Goal: Task Accomplishment & Management: Manage account settings

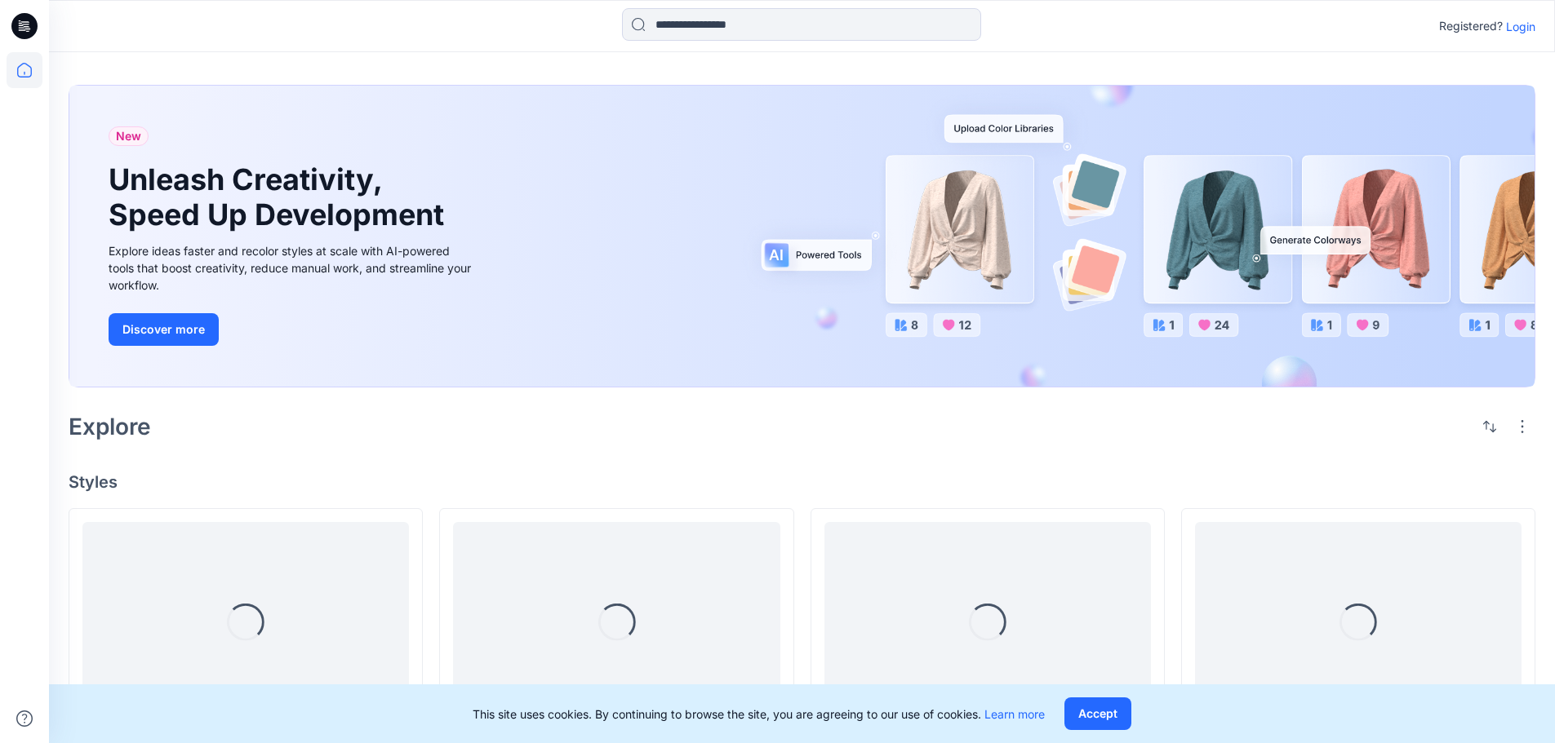
drag, startPoint x: 1522, startPoint y: 24, endPoint x: 1519, endPoint y: 34, distance: 10.9
click at [1522, 24] on p "Login" at bounding box center [1520, 26] width 29 height 17
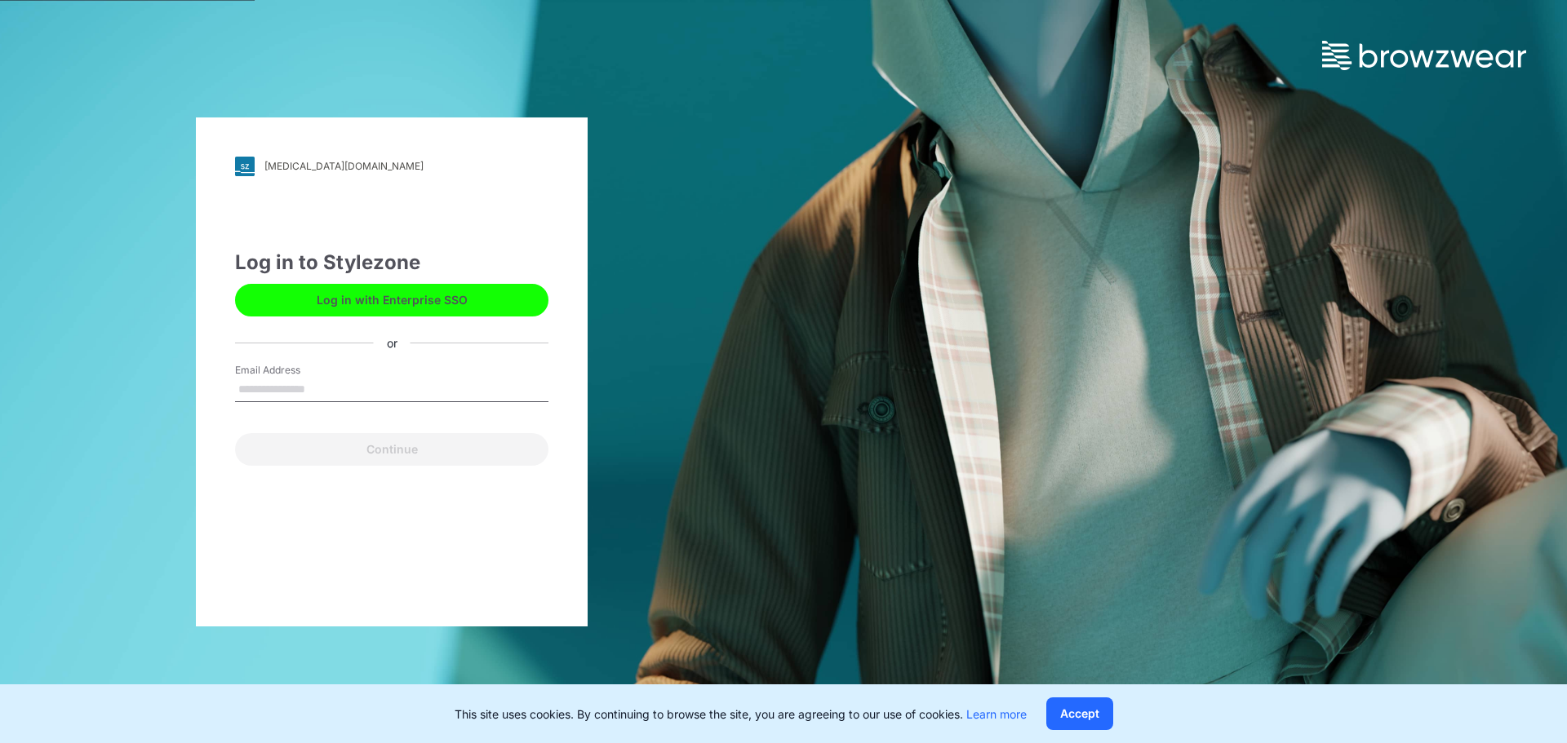
click at [370, 393] on input "Email Address" at bounding box center [391, 390] width 313 height 24
type input "**********"
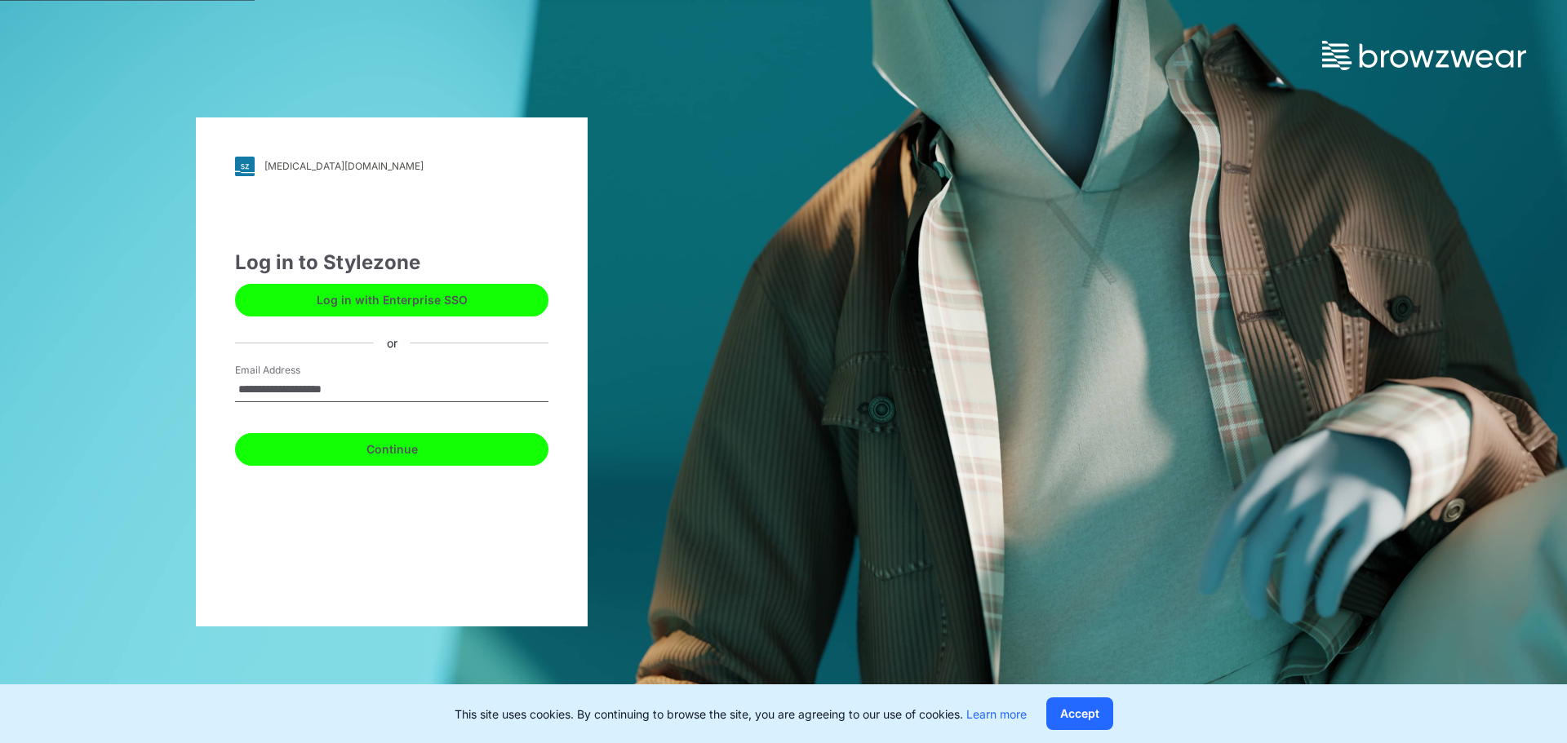
click at [376, 447] on button "Continue" at bounding box center [391, 449] width 313 height 33
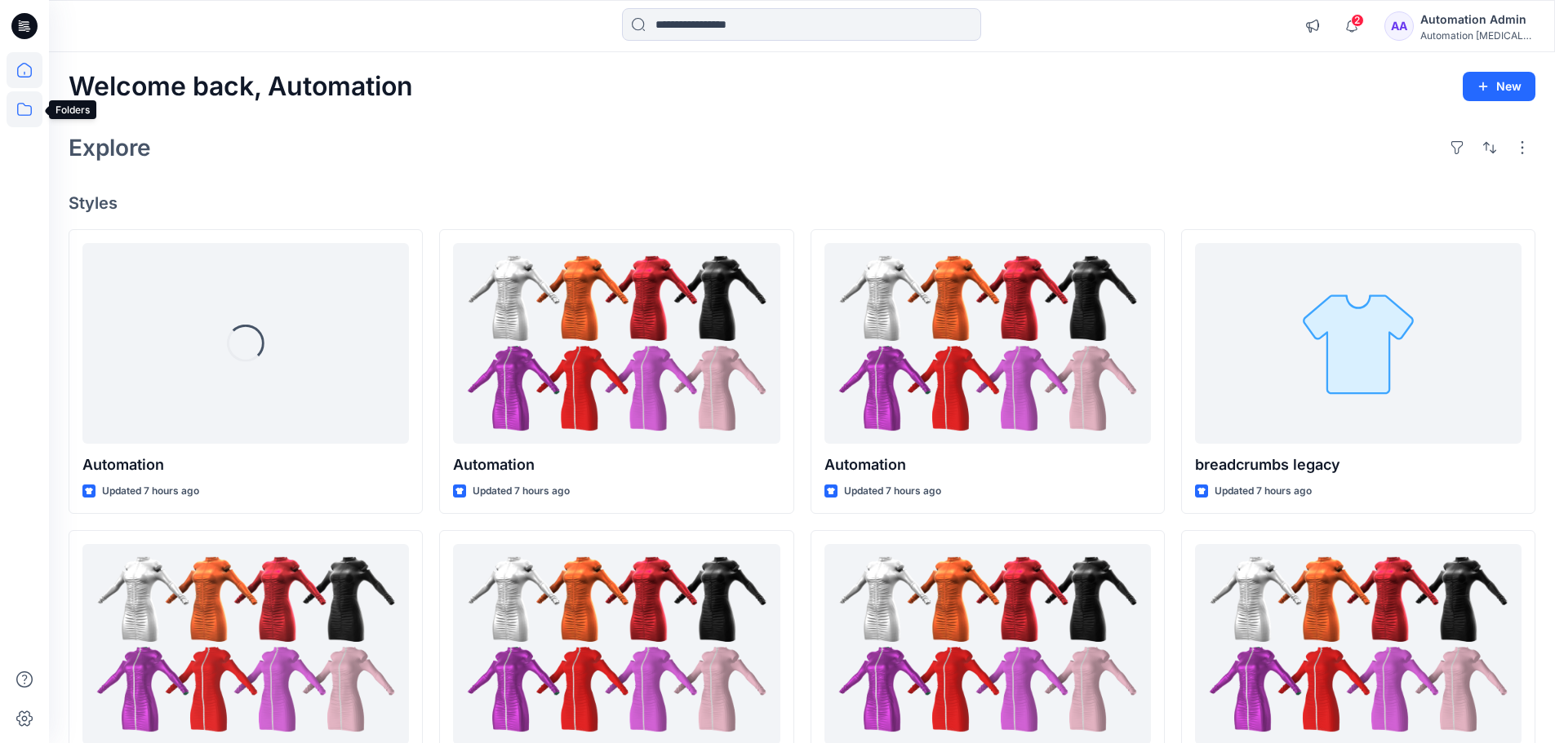
click at [26, 111] on icon at bounding box center [25, 109] width 36 height 36
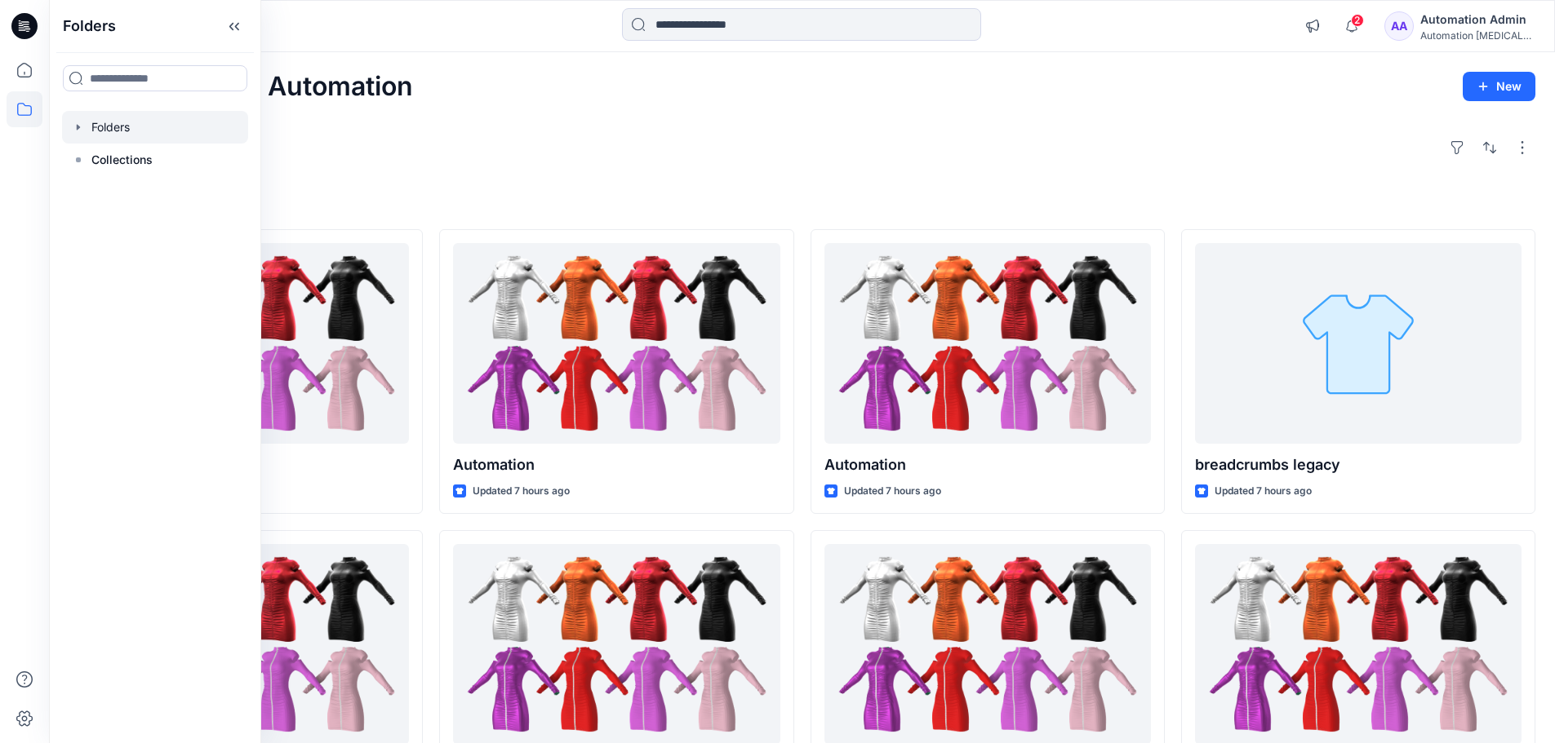
click at [78, 125] on icon "button" at bounding box center [78, 127] width 3 height 6
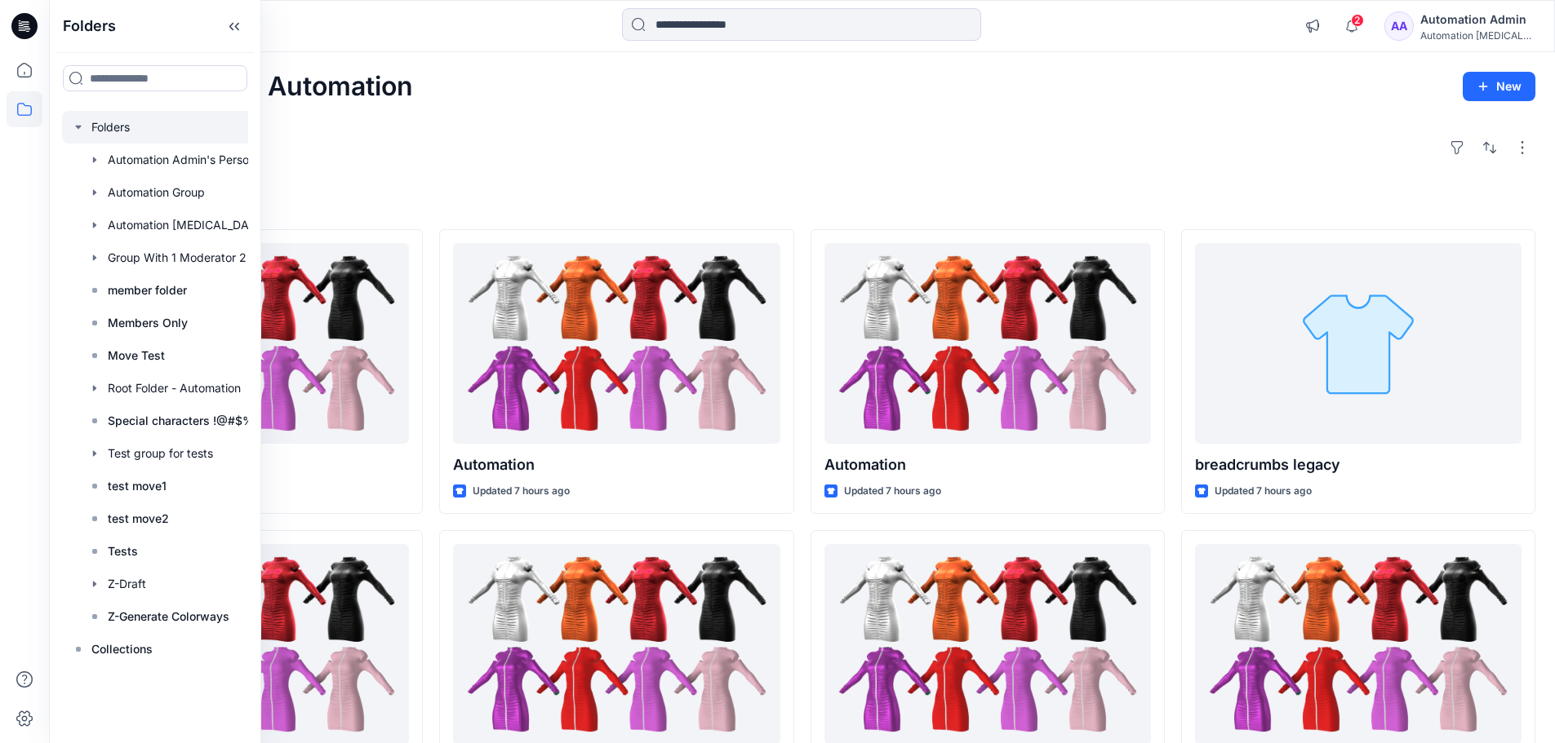
click at [113, 127] on div at bounding box center [176, 127] width 228 height 33
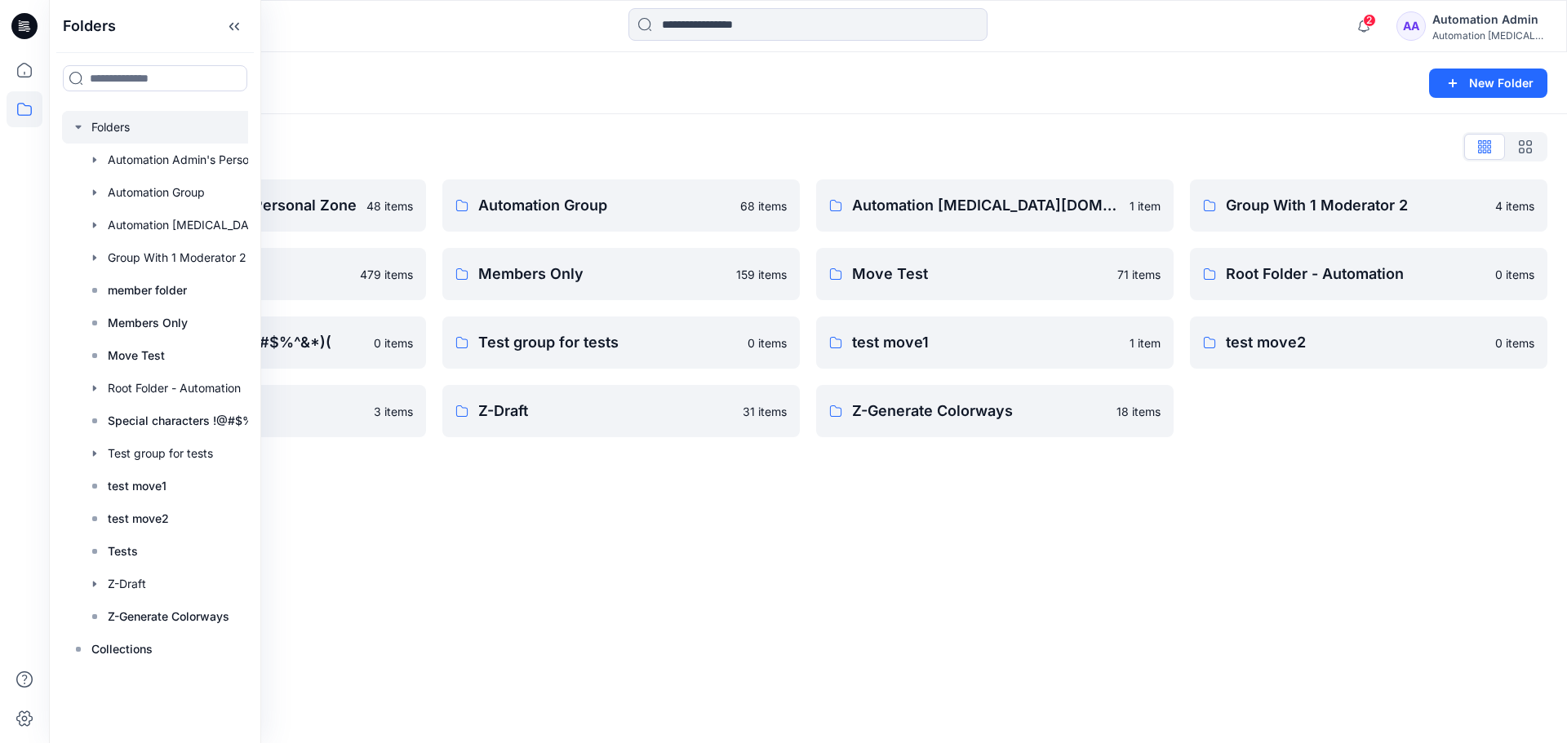
click at [676, 497] on div "Folders New Folder Folders List Automation Admin's Personal Zone 48 items membe…" at bounding box center [808, 397] width 1518 height 691
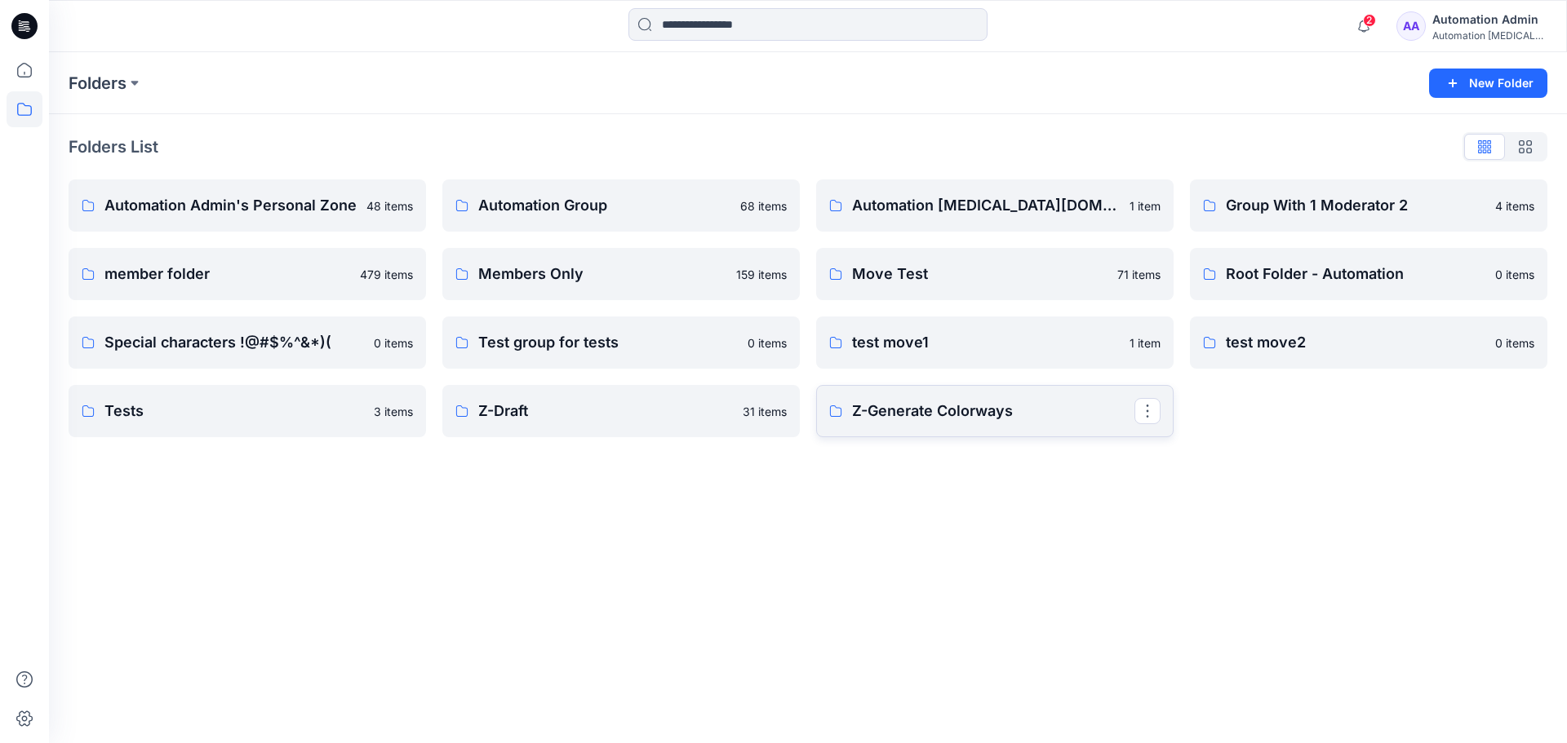
click at [925, 421] on p "Z-Generate Colorways" at bounding box center [993, 411] width 282 height 23
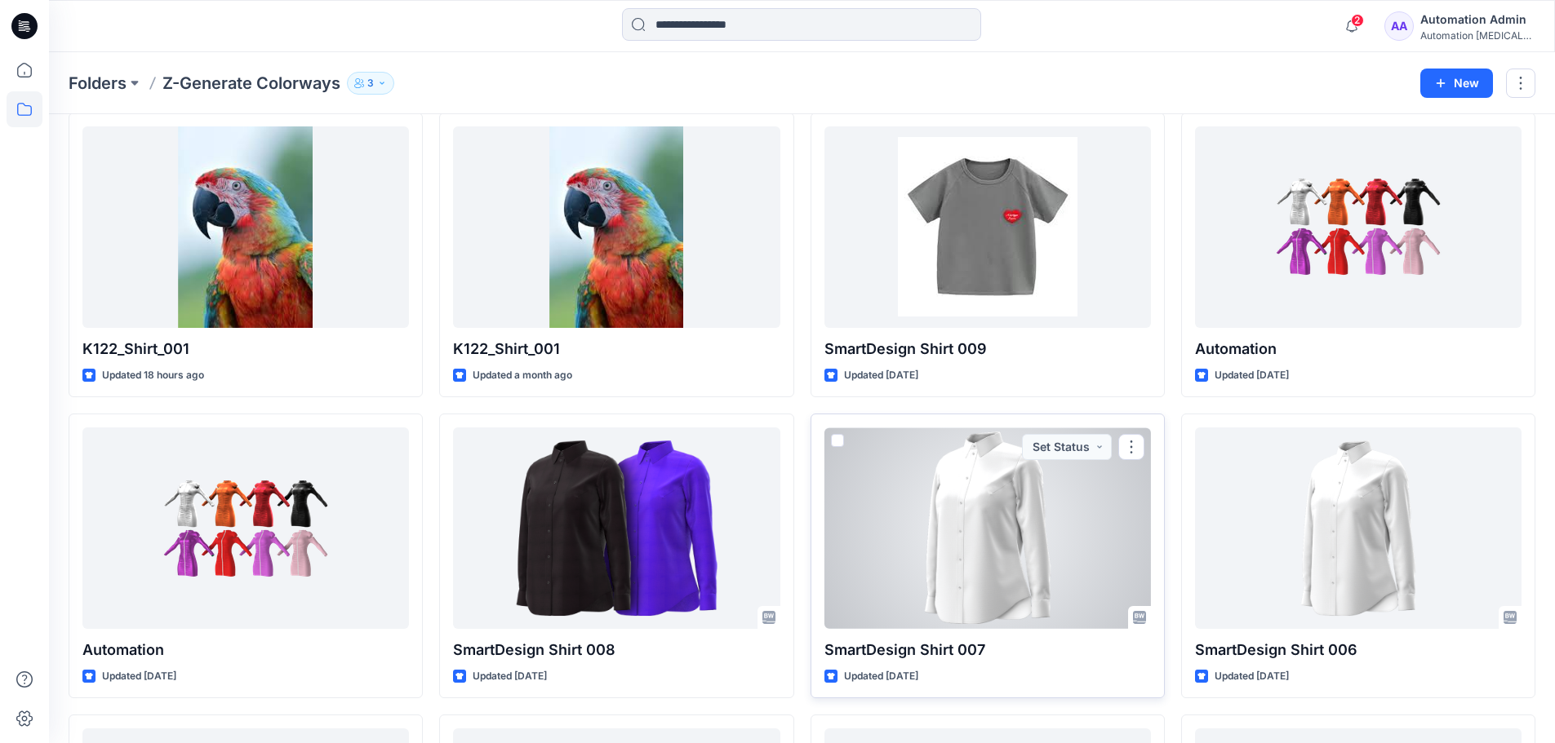
scroll to position [163, 0]
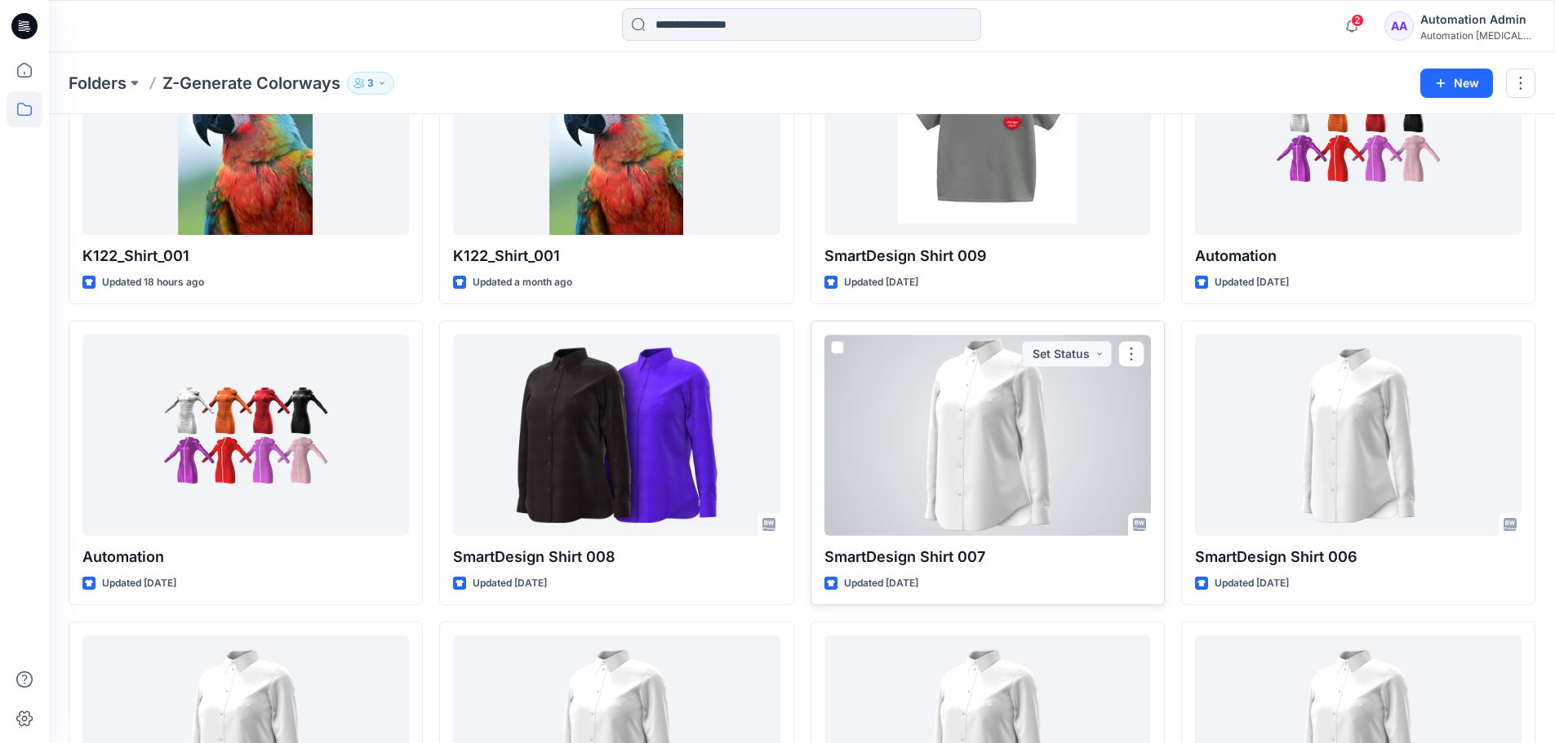
click at [978, 462] on div at bounding box center [987, 436] width 326 height 202
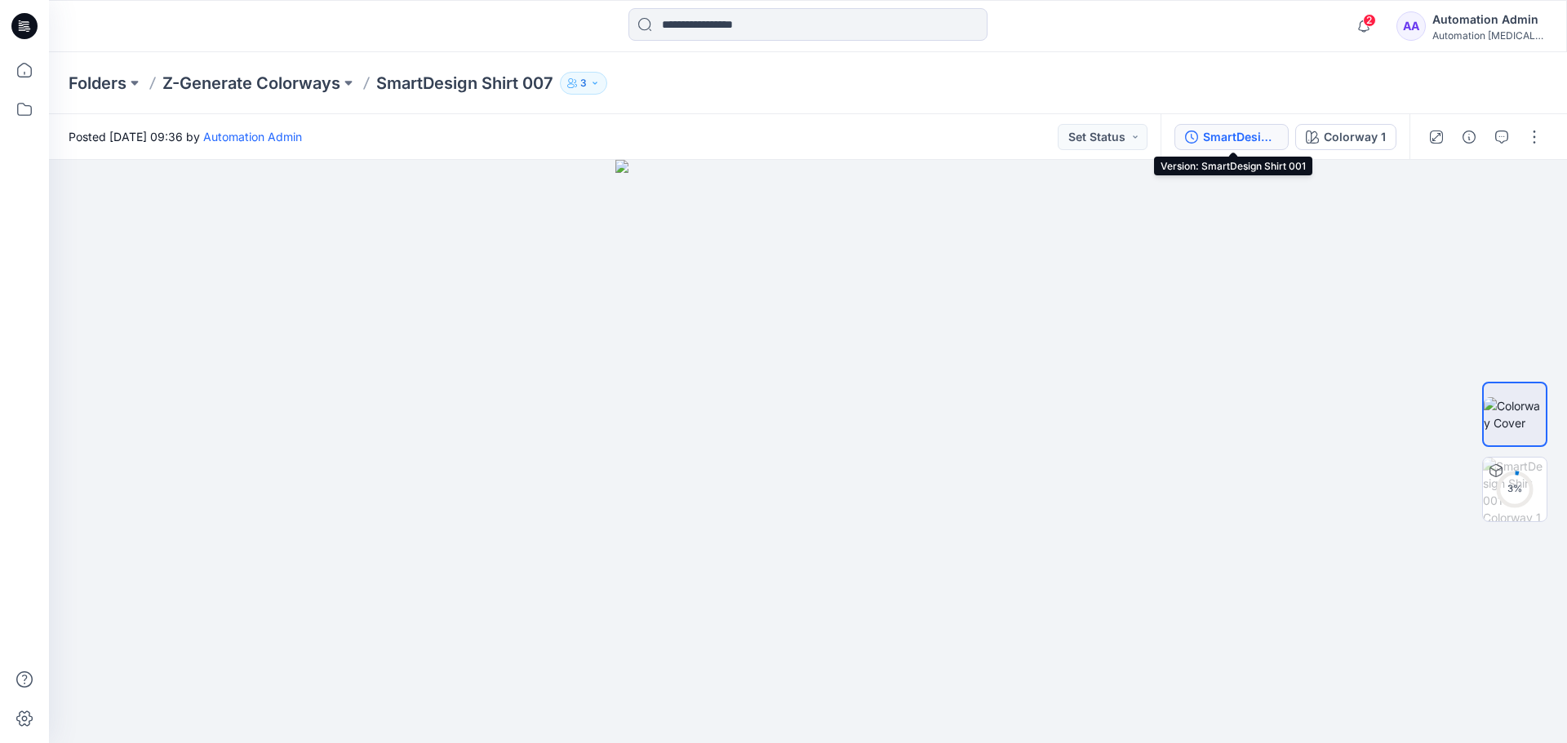
click at [1245, 135] on div "SmartDesign Shirt 001" at bounding box center [1240, 137] width 75 height 18
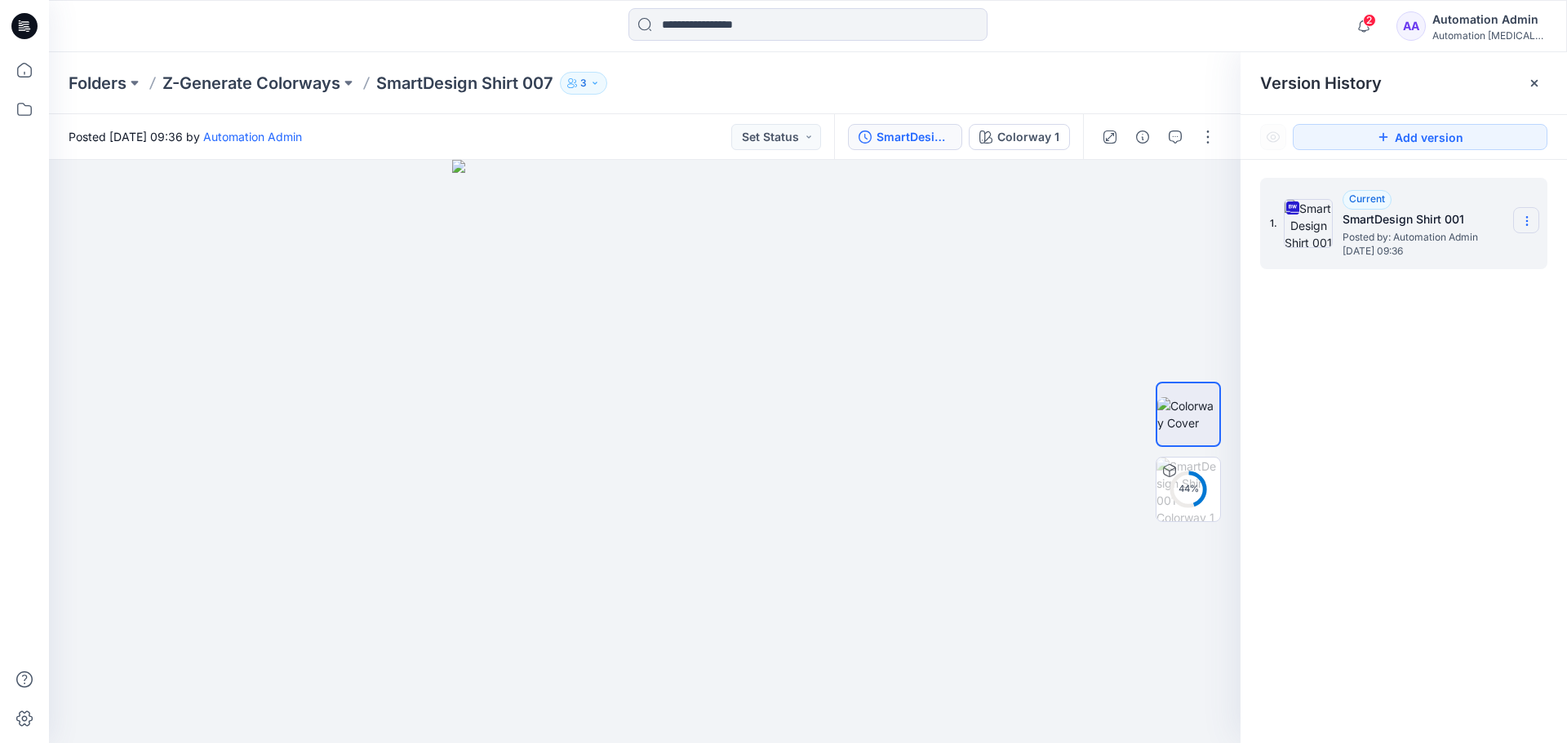
click at [1528, 218] on icon at bounding box center [1526, 221] width 13 height 13
click at [1447, 416] on div "1. Current SmartDesign Shirt 001 Posted by: Automation Admin Monday, June 09, 2…" at bounding box center [1403, 463] width 326 height 607
click at [783, 140] on button "Set Status" at bounding box center [776, 137] width 90 height 26
click at [759, 218] on p "Approved" at bounding box center [736, 212] width 54 height 21
click at [240, 91] on p "Z-Generate Colorways" at bounding box center [251, 83] width 178 height 23
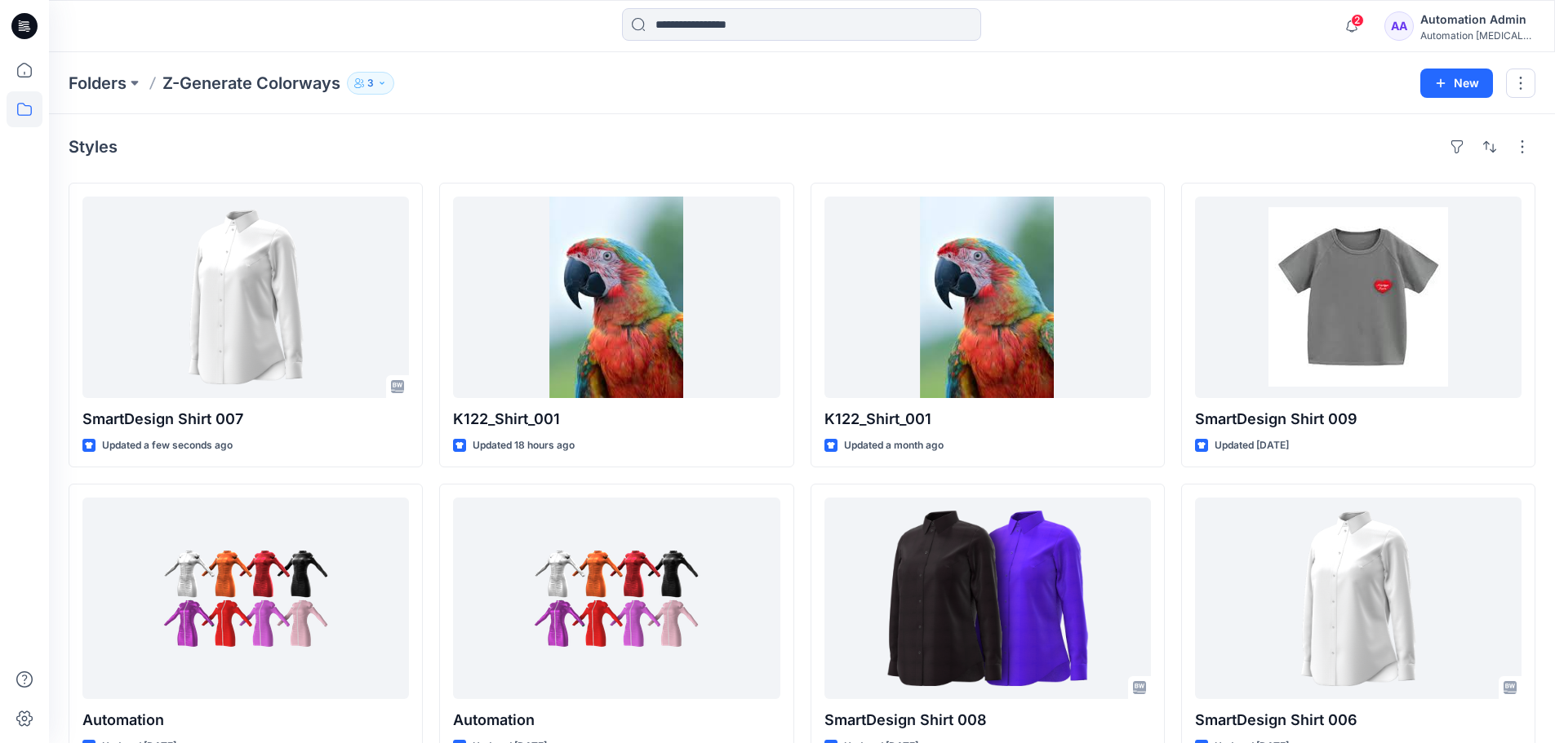
click at [1493, 26] on div "Automation Admin" at bounding box center [1477, 20] width 114 height 20
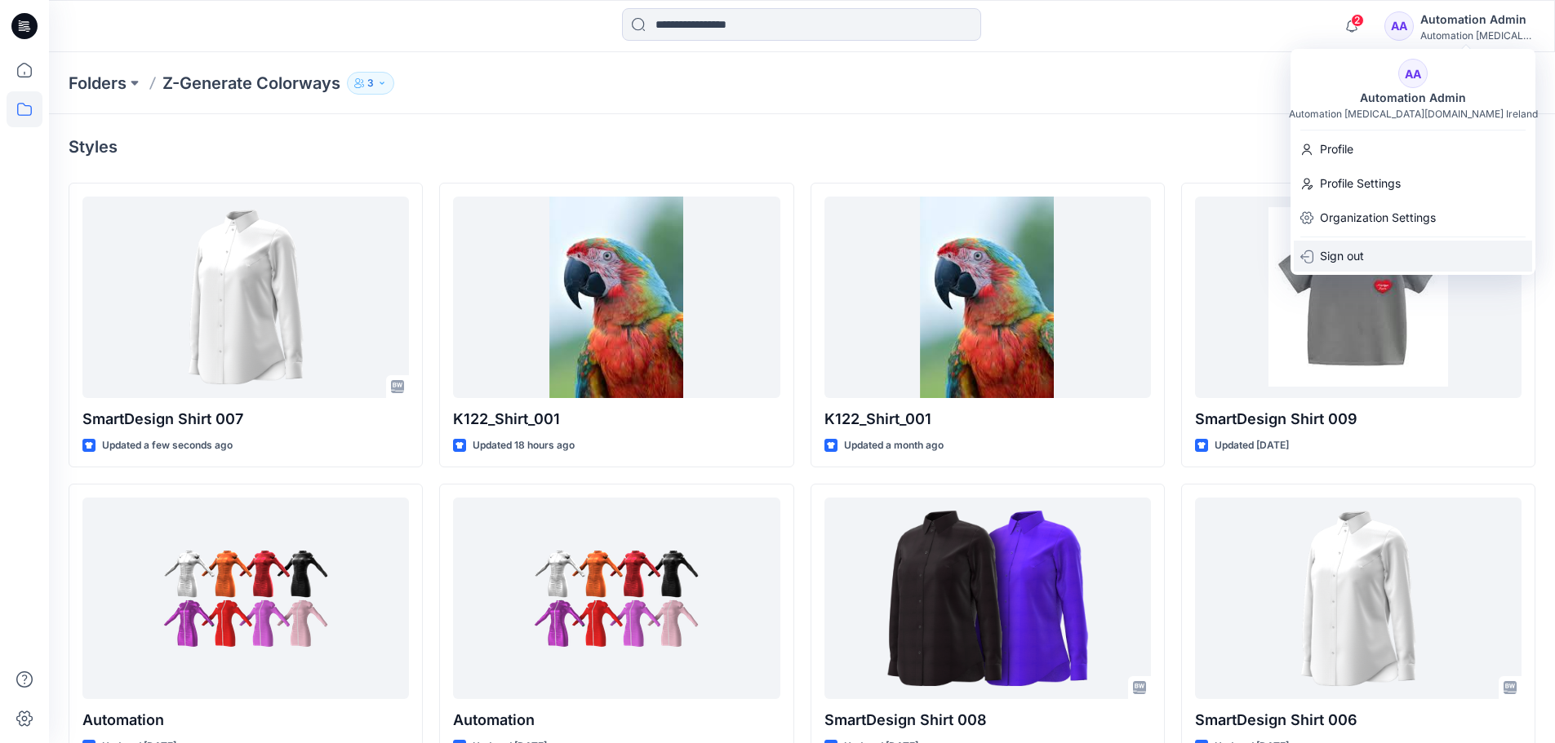
click at [1408, 245] on div "Sign out" at bounding box center [1412, 256] width 238 height 31
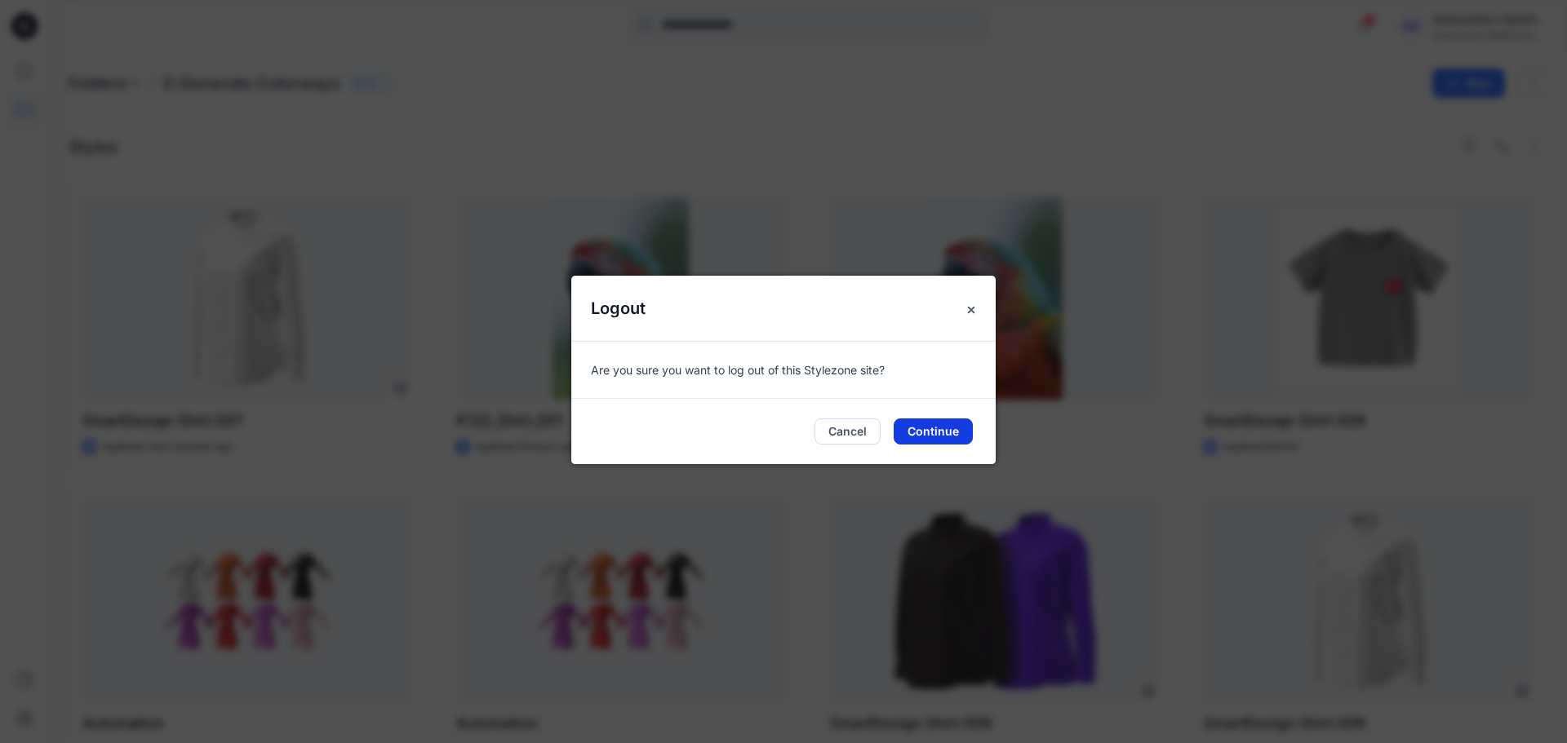
click at [963, 432] on button "Continue" at bounding box center [933, 432] width 79 height 26
